Goal: Book appointment/travel/reservation

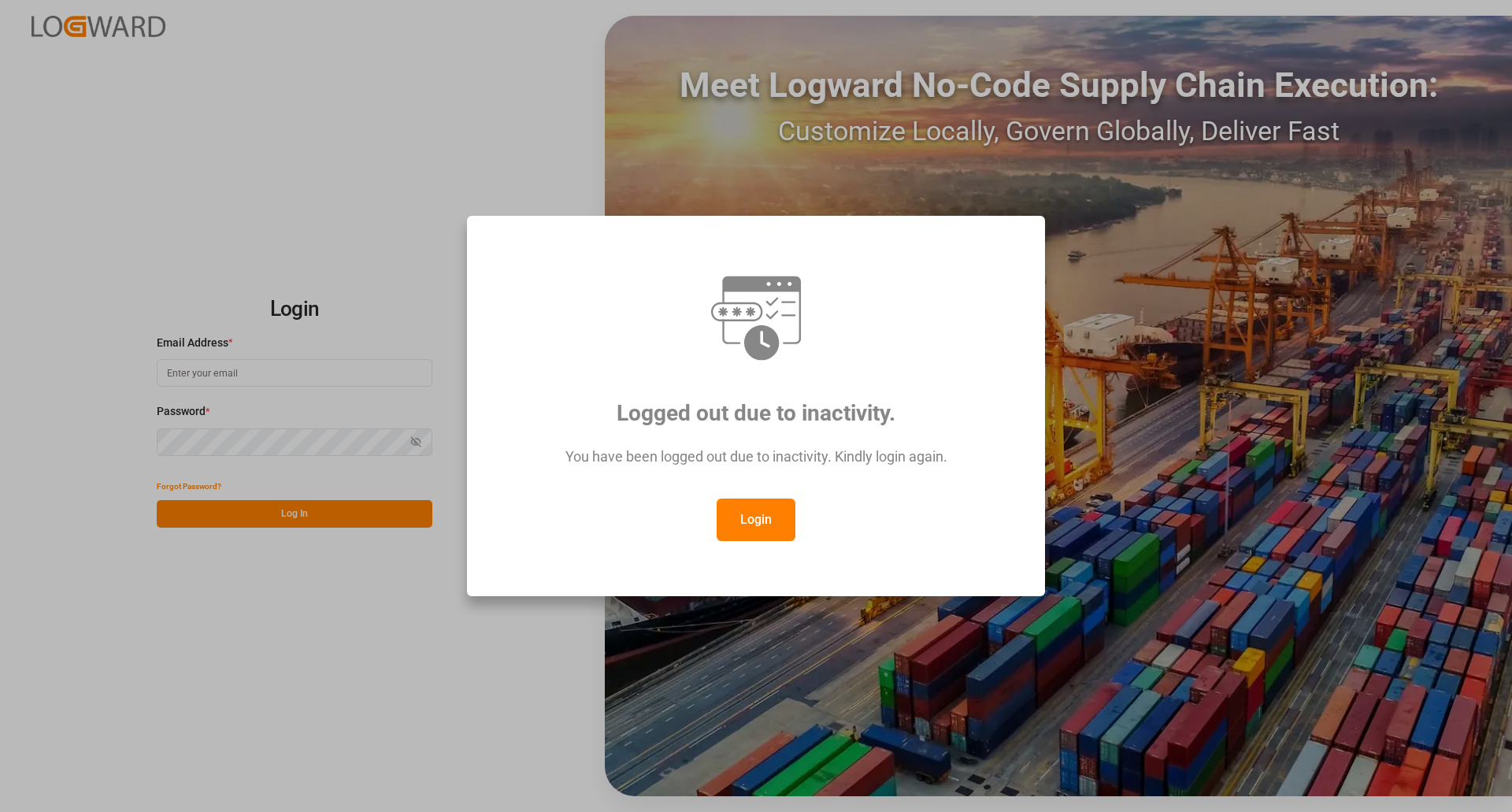
drag, startPoint x: 734, startPoint y: 509, endPoint x: 728, endPoint y: 781, distance: 272.1
click at [734, 519] on button "Login" at bounding box center [756, 520] width 79 height 43
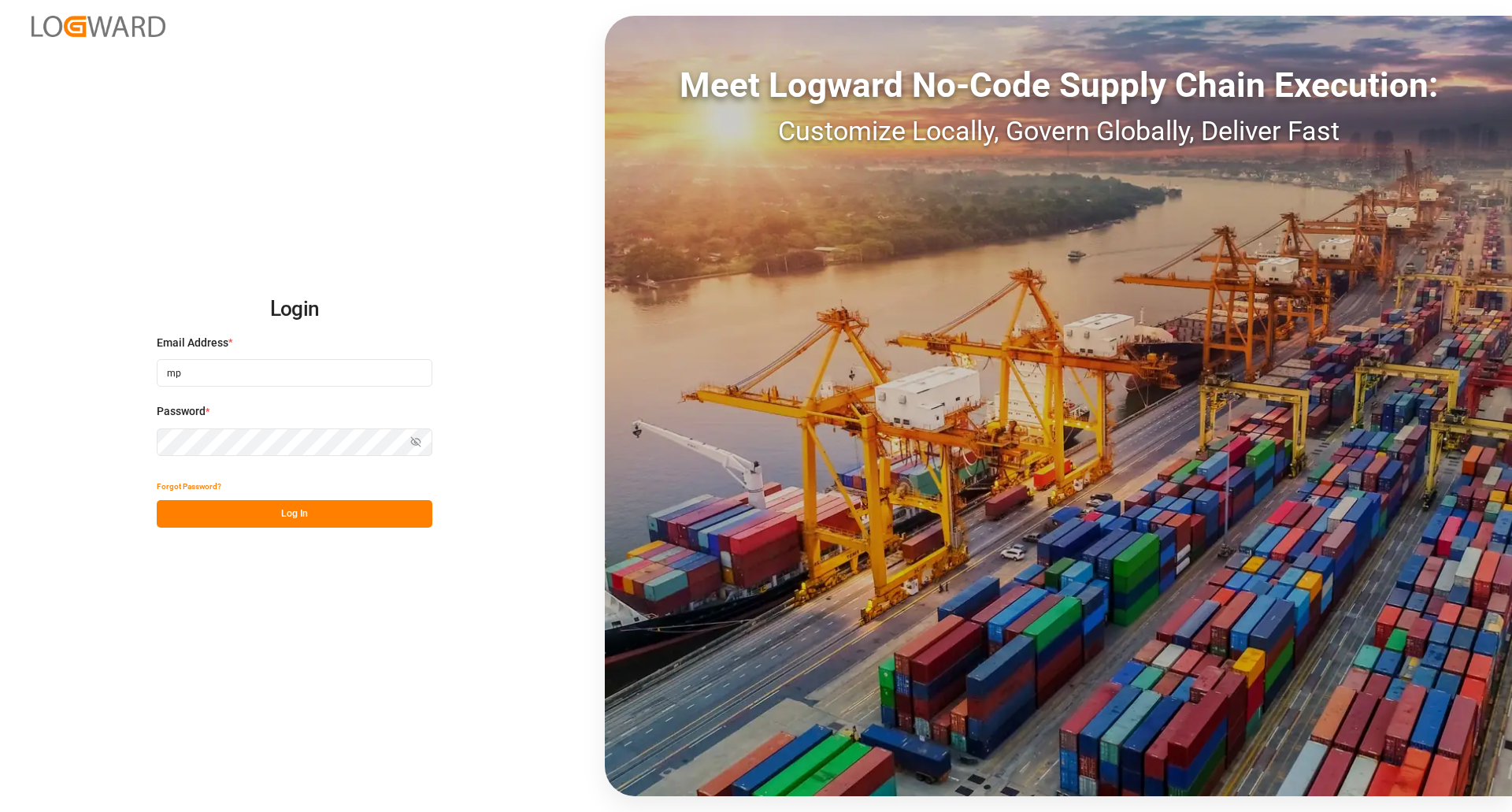
click at [287, 382] on input "mp" at bounding box center [294, 373] width 276 height 28
type input "[DOMAIN_NAME]"
drag, startPoint x: 100, startPoint y: 389, endPoint x: 10, endPoint y: 382, distance: 90.3
click at [10, 382] on div "Login Email Address * [DOMAIN_NAME] Enter a valid email. Password * Show passwo…" at bounding box center [756, 406] width 1512 height 812
click at [37, 434] on div "Login Email Address * Email is required. Password * Show password Forgot Passwo…" at bounding box center [756, 406] width 1512 height 812
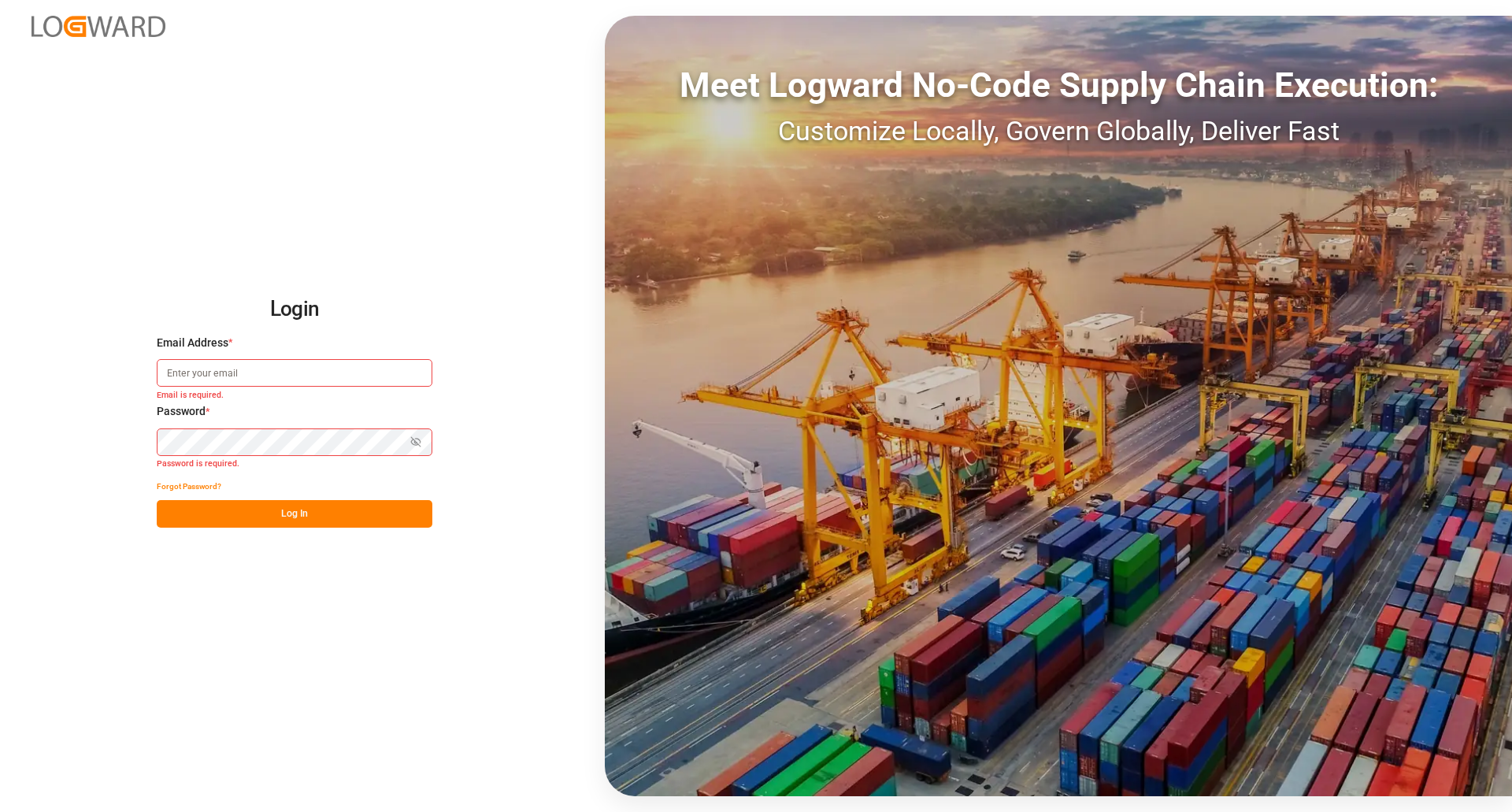
click at [286, 363] on input at bounding box center [294, 373] width 276 height 28
click at [202, 363] on input at bounding box center [294, 373] width 276 height 28
type input "[PERSON_NAME][EMAIL_ADDRESS][PERSON_NAME][DOMAIN_NAME]"
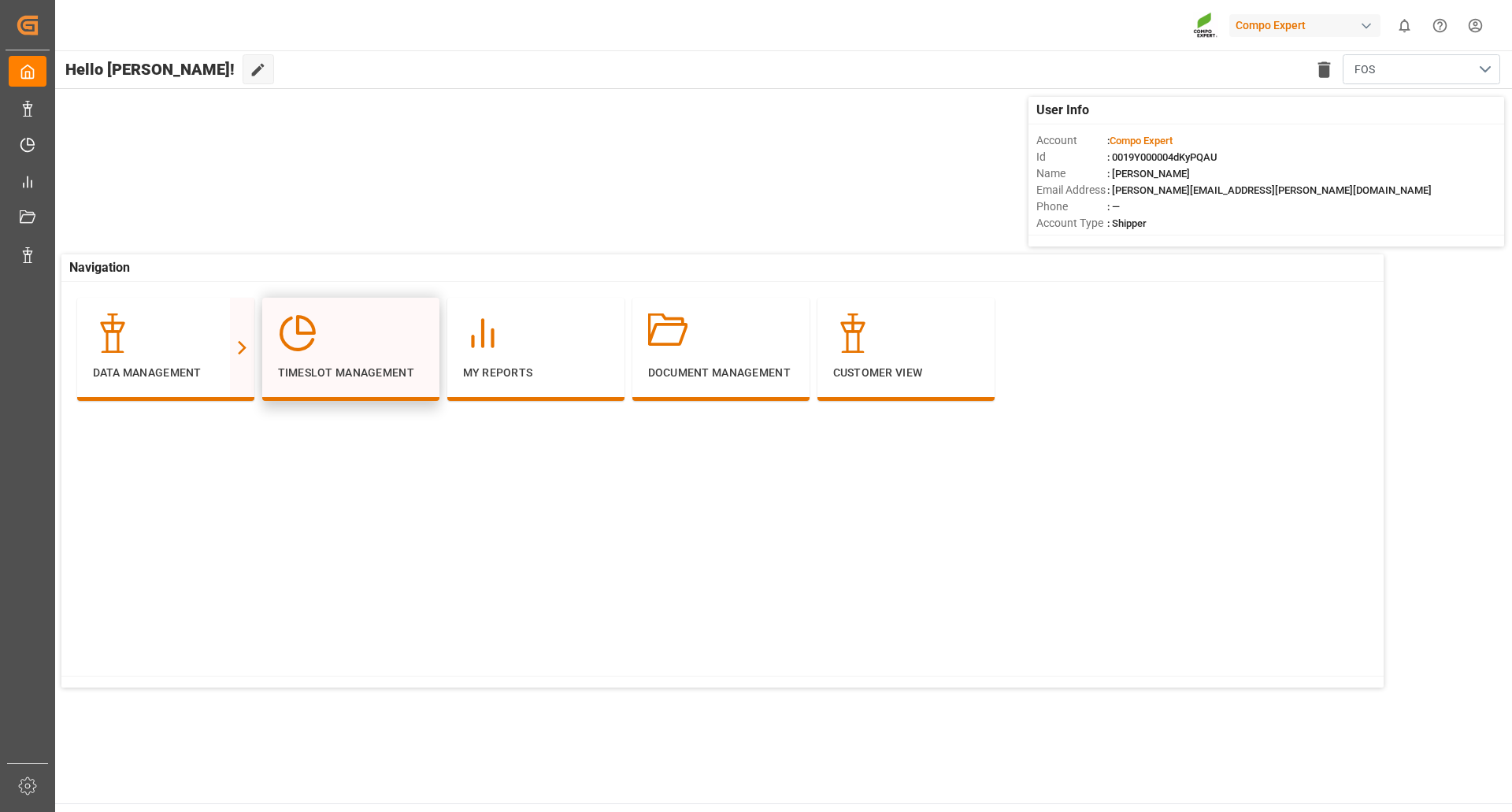
click at [362, 374] on p "Timeslot Management" at bounding box center [351, 373] width 146 height 17
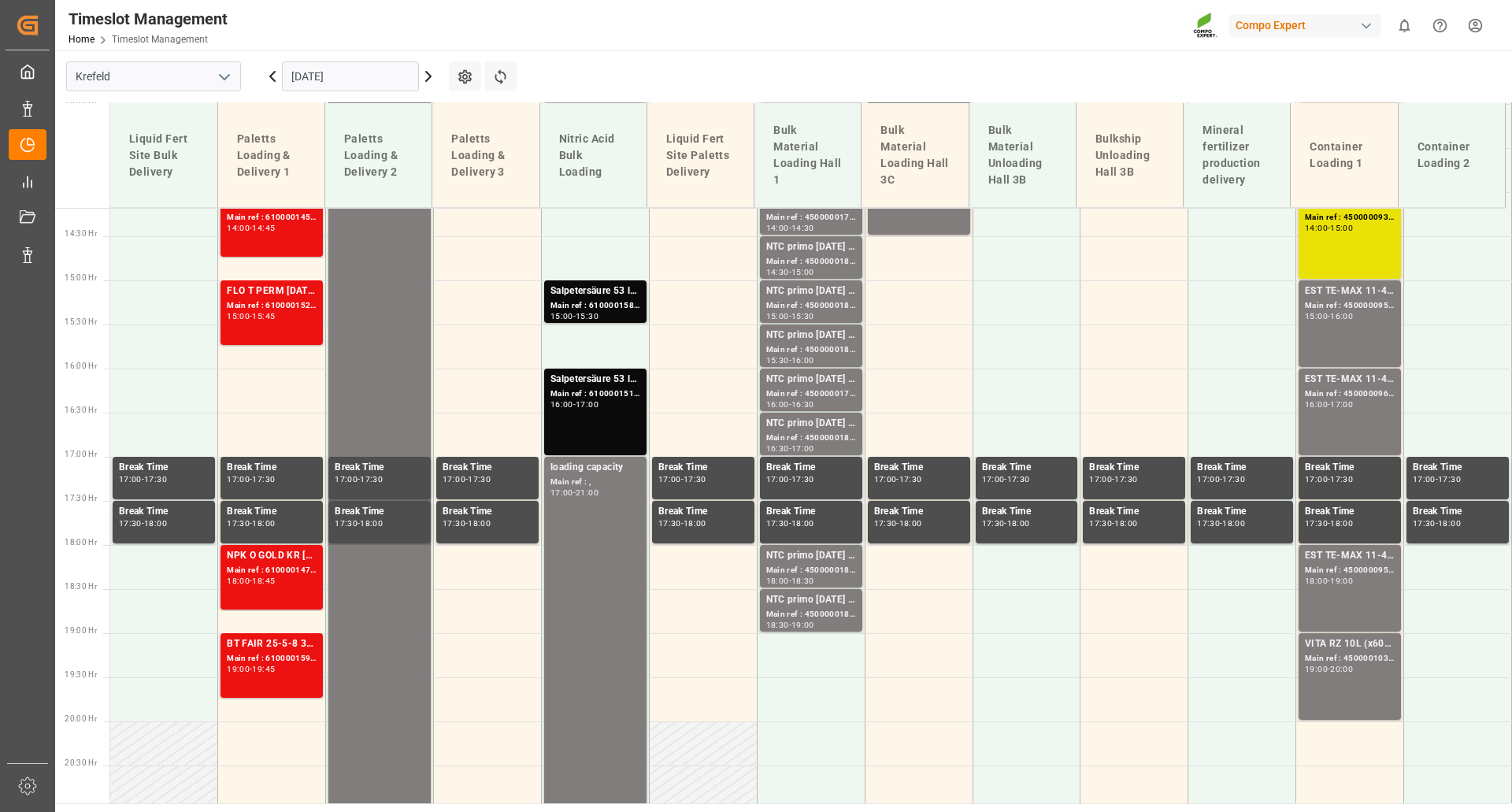
scroll to position [1294, 0]
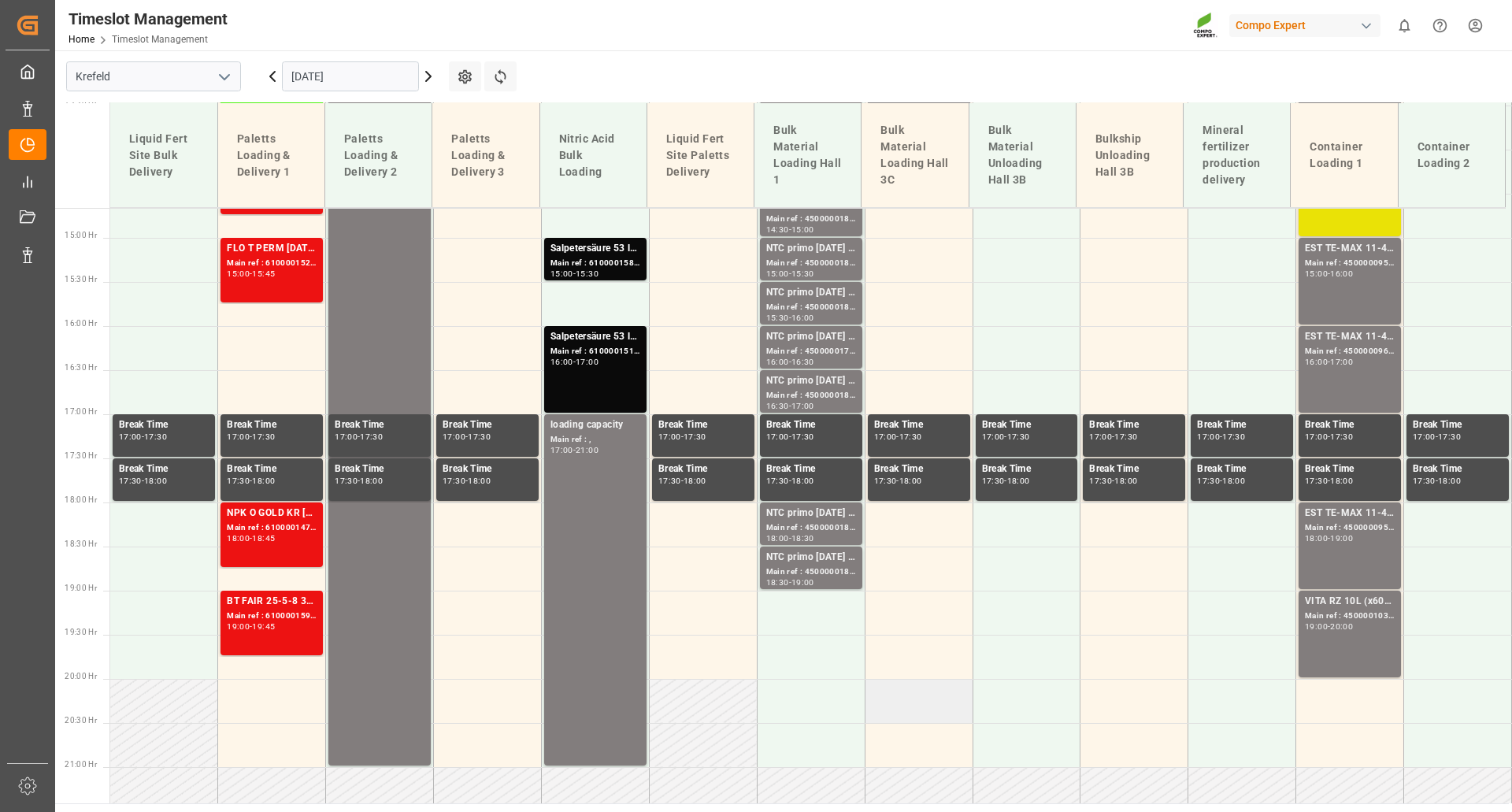
click at [897, 713] on td at bounding box center [918, 701] width 108 height 44
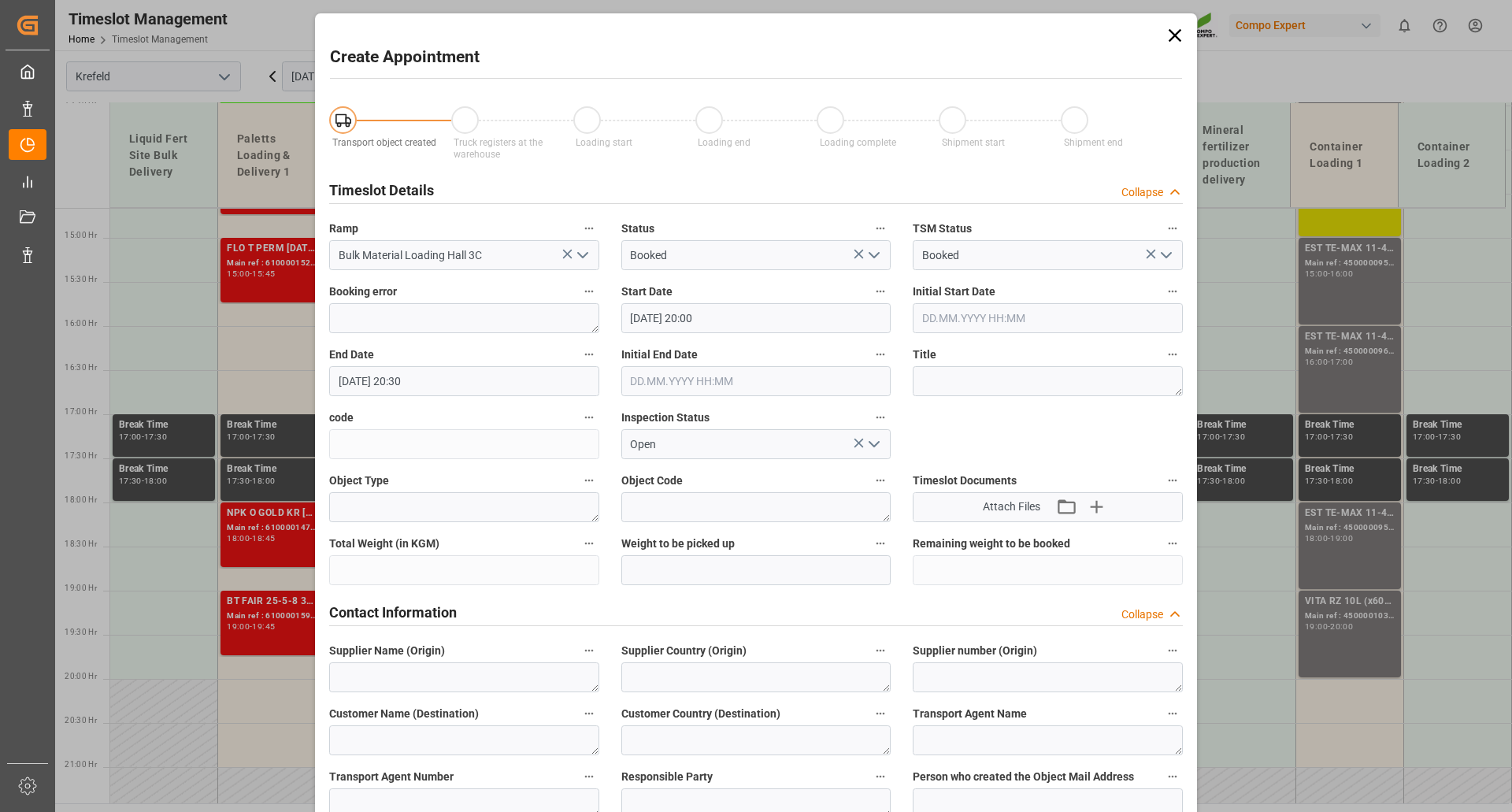
type input "[DATE] 20:00"
type input "[DATE] 20:30"
click at [1178, 38] on icon at bounding box center [1175, 36] width 22 height 22
